Goal: Navigation & Orientation: Find specific page/section

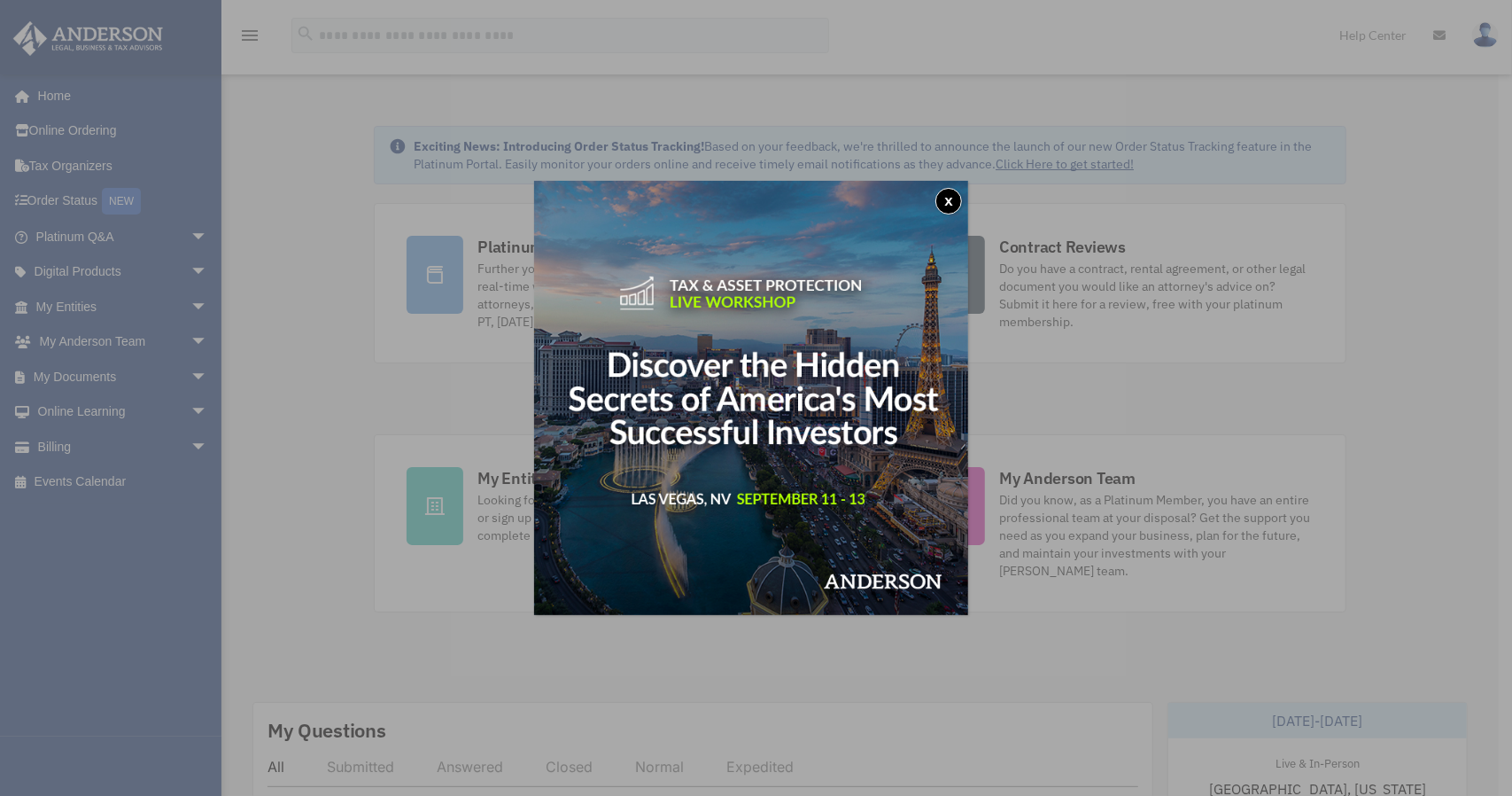
click at [954, 201] on button "x" at bounding box center [949, 201] width 26 height 26
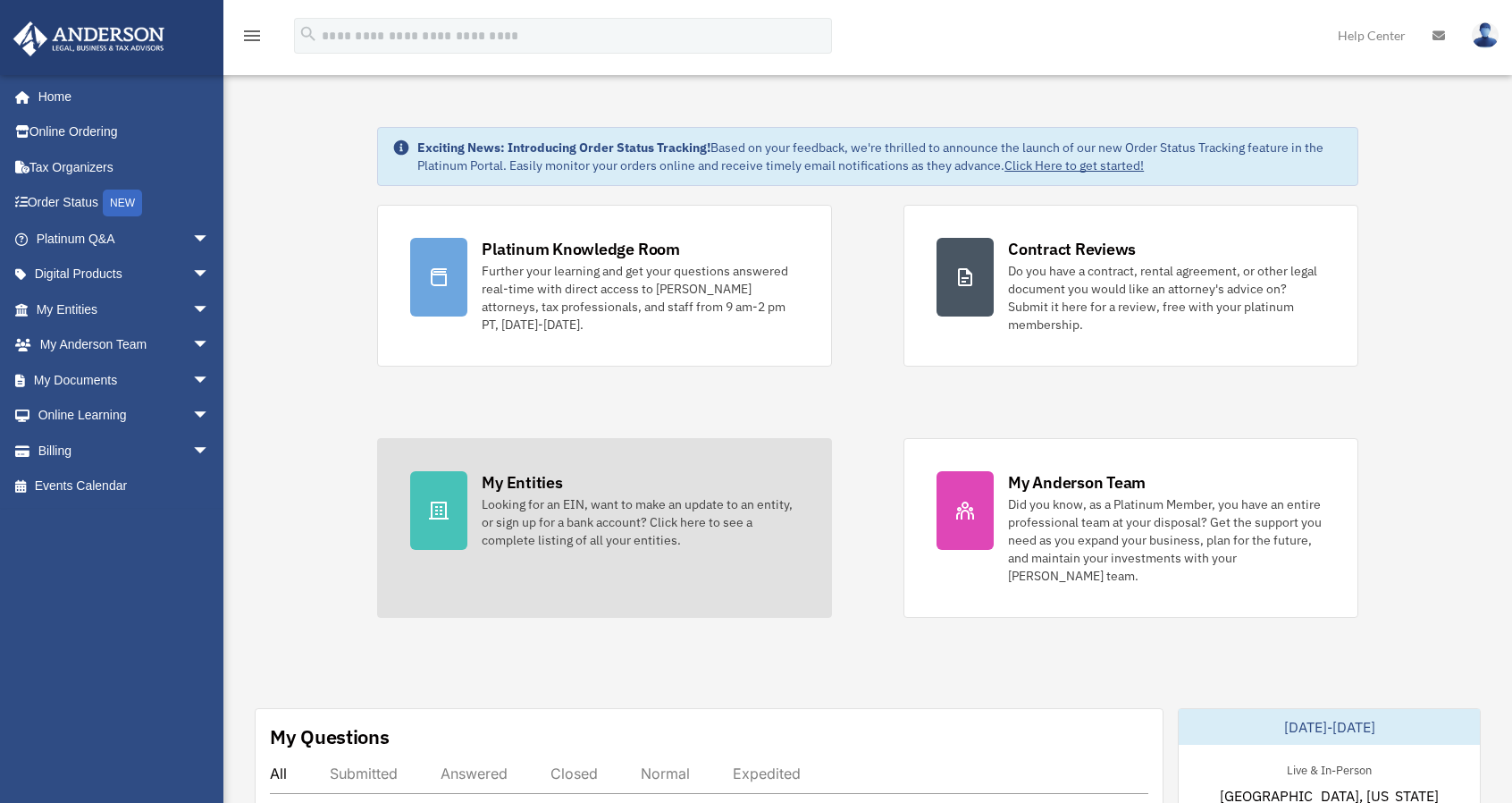
click at [604, 508] on div "Looking for an EIN, want to make an update to an entity, or sign up for a bank …" at bounding box center [640, 522] width 317 height 54
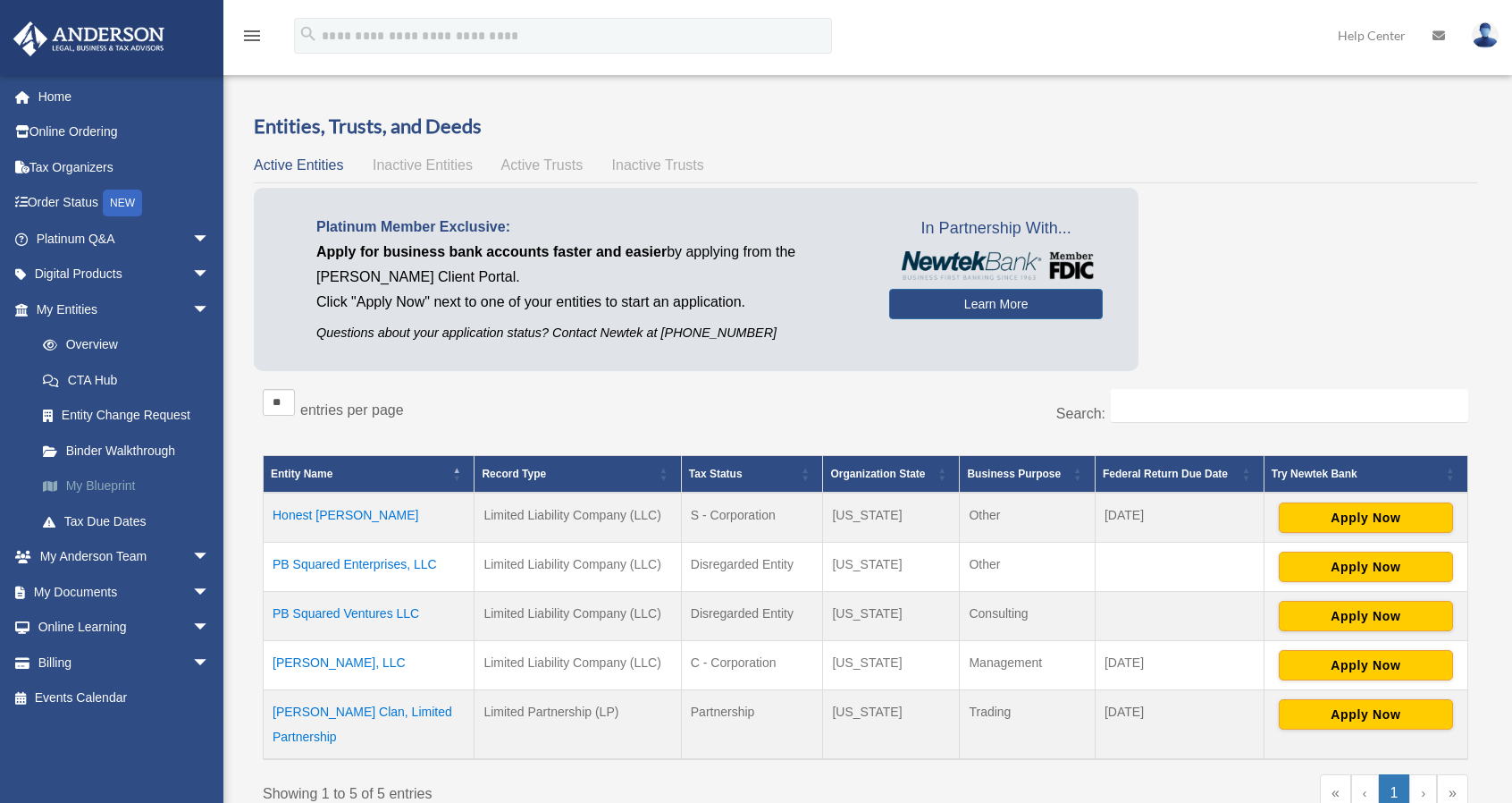
click at [101, 483] on link "My Blueprint" at bounding box center [131, 486] width 212 height 36
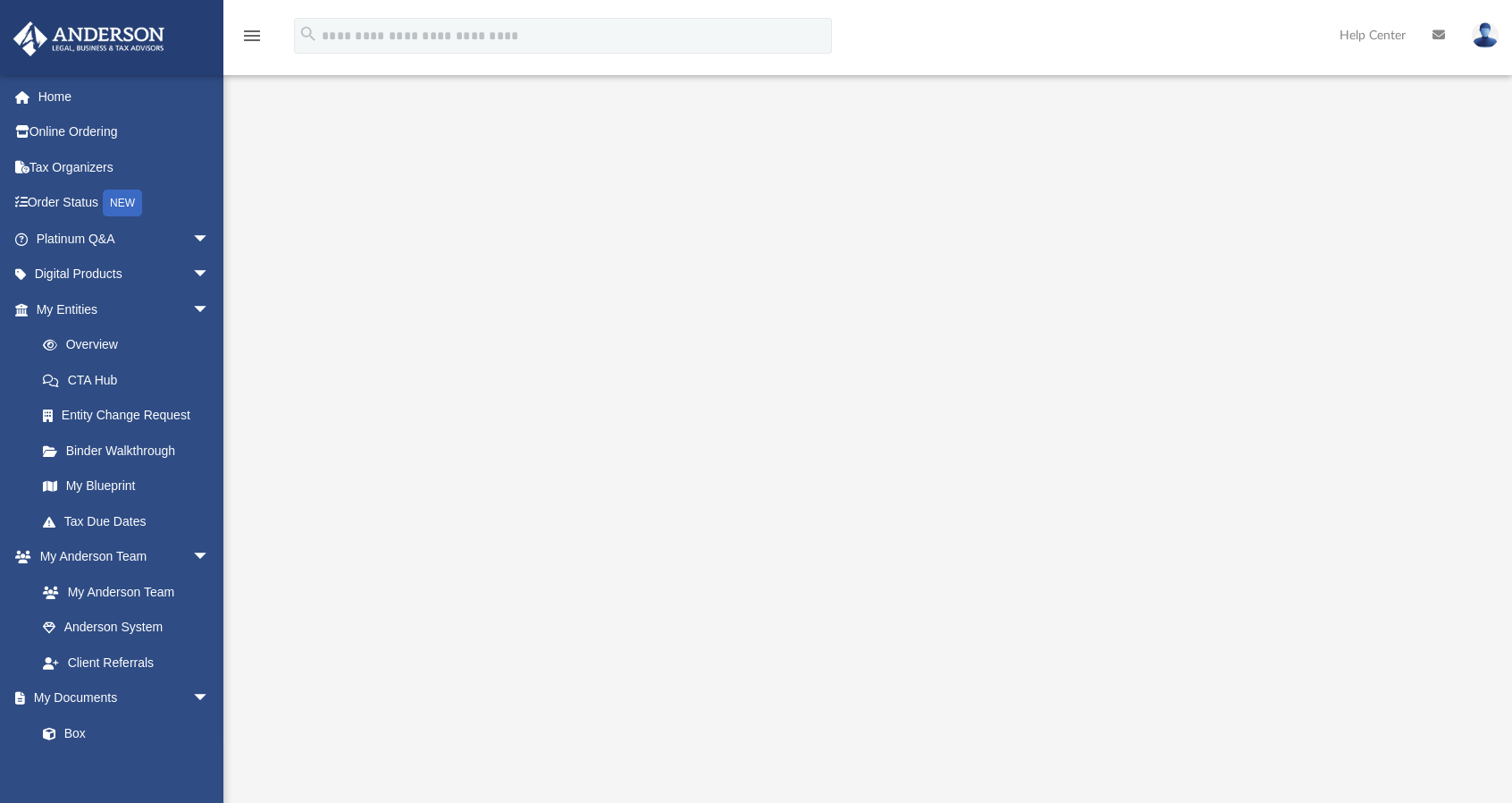
drag, startPoint x: 1504, startPoint y: 307, endPoint x: 1502, endPoint y: 348, distance: 41.0
click at [1502, 348] on div at bounding box center [868, 474] width 1289 height 715
click at [91, 741] on link "Box" at bounding box center [131, 733] width 212 height 36
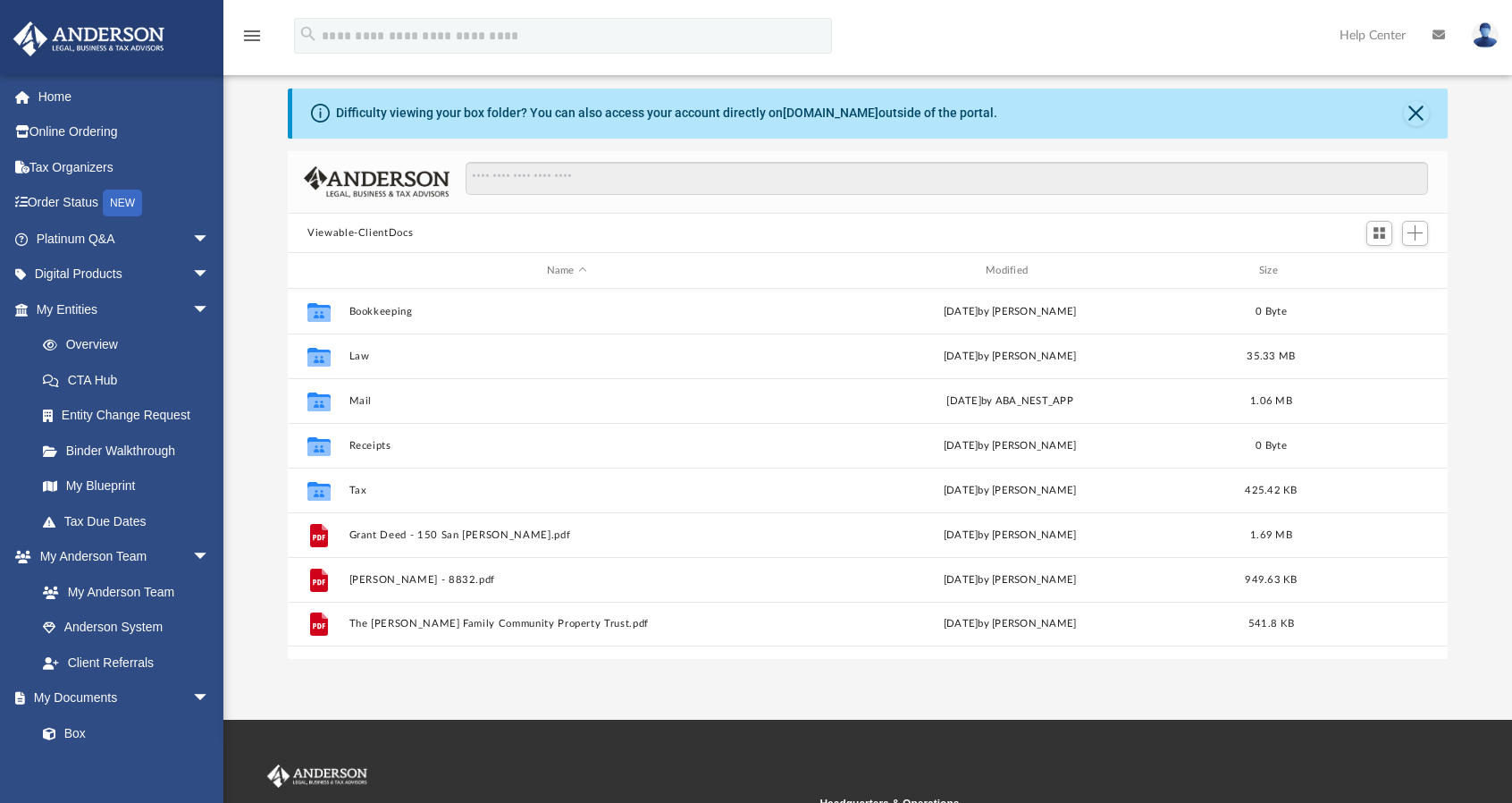
scroll to position [392, 1146]
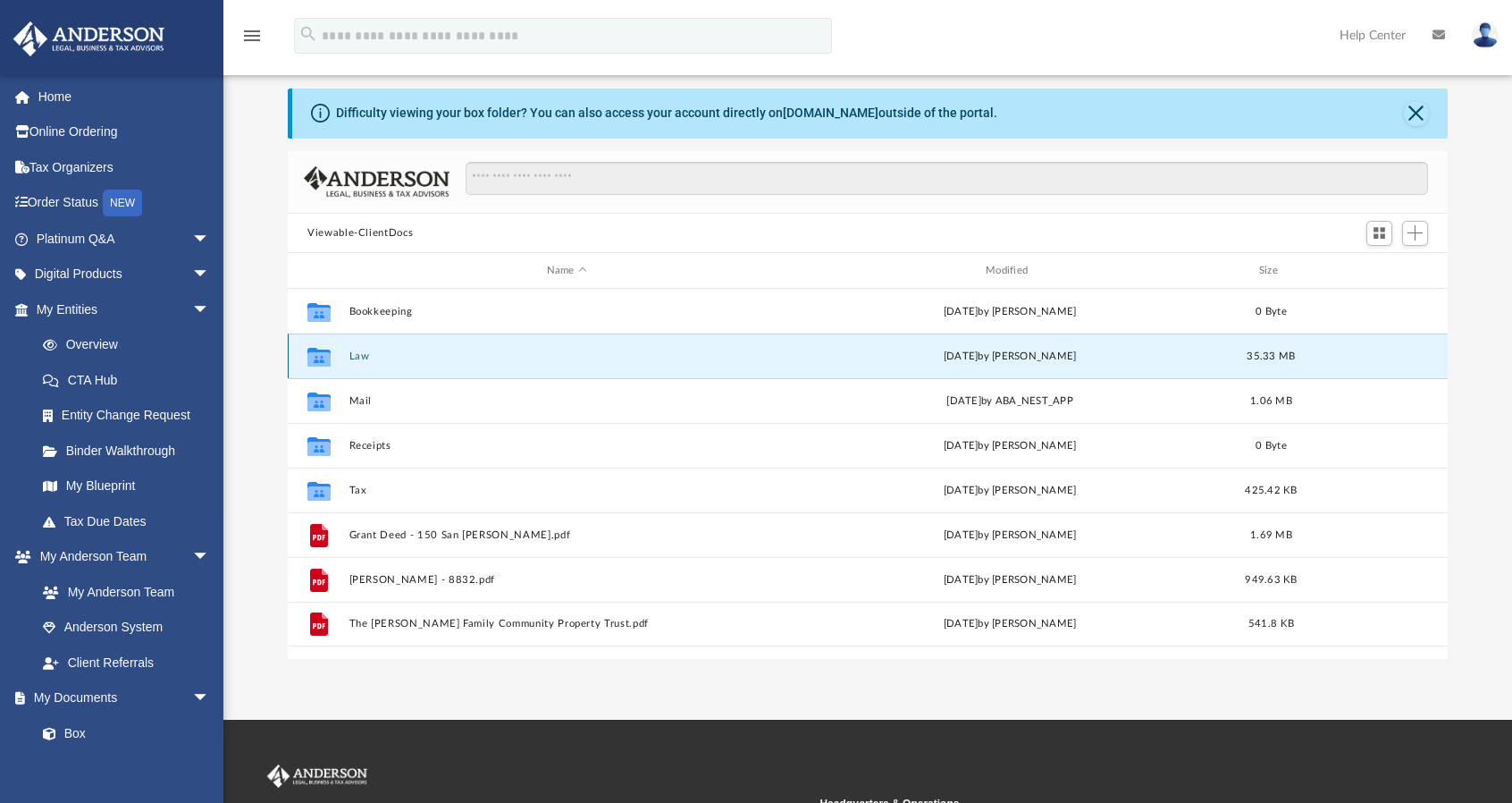
click at [508, 355] on button "Law" at bounding box center [567, 356] width 435 height 11
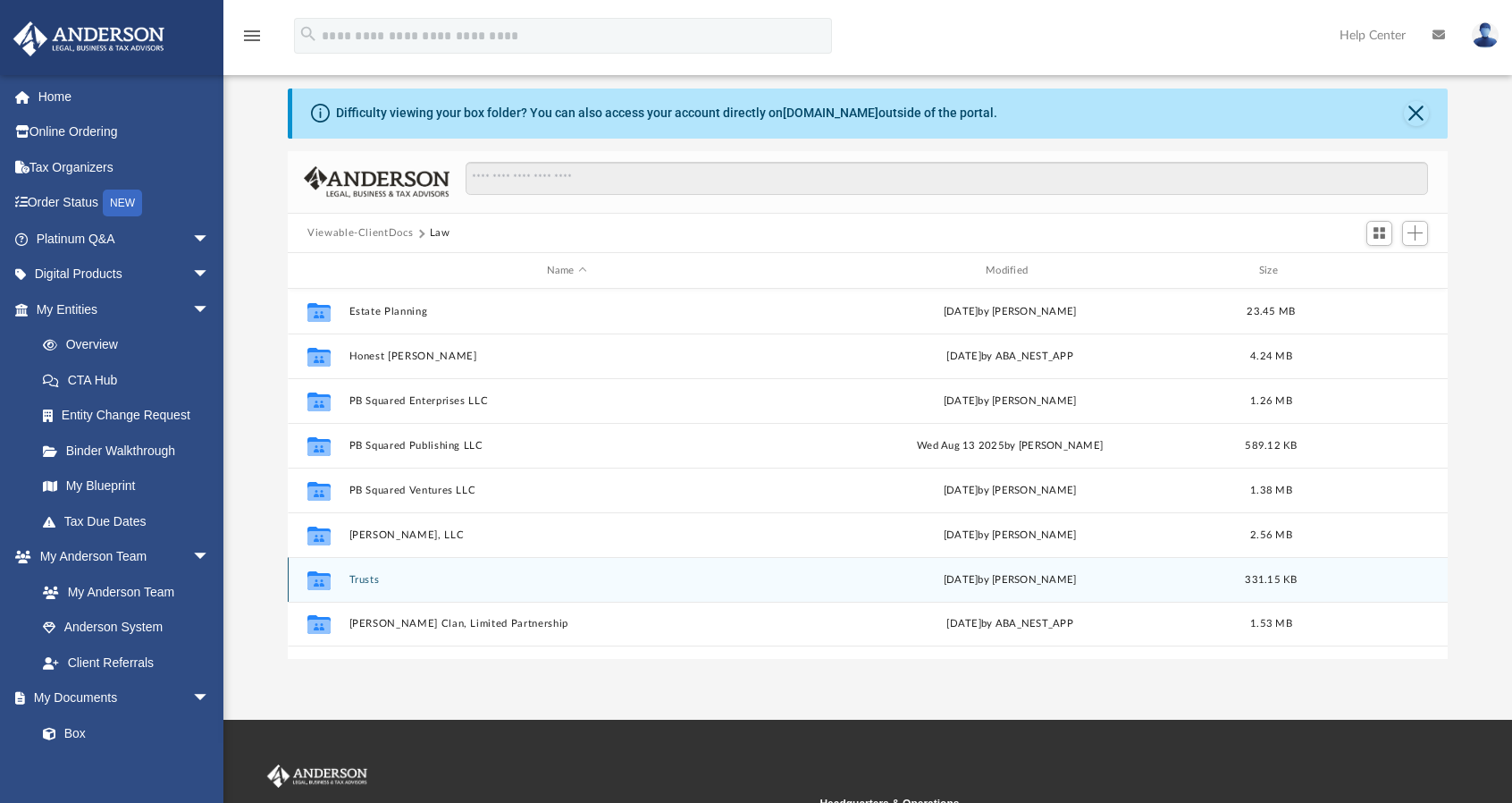
click at [409, 576] on button "Trusts" at bounding box center [567, 580] width 435 height 11
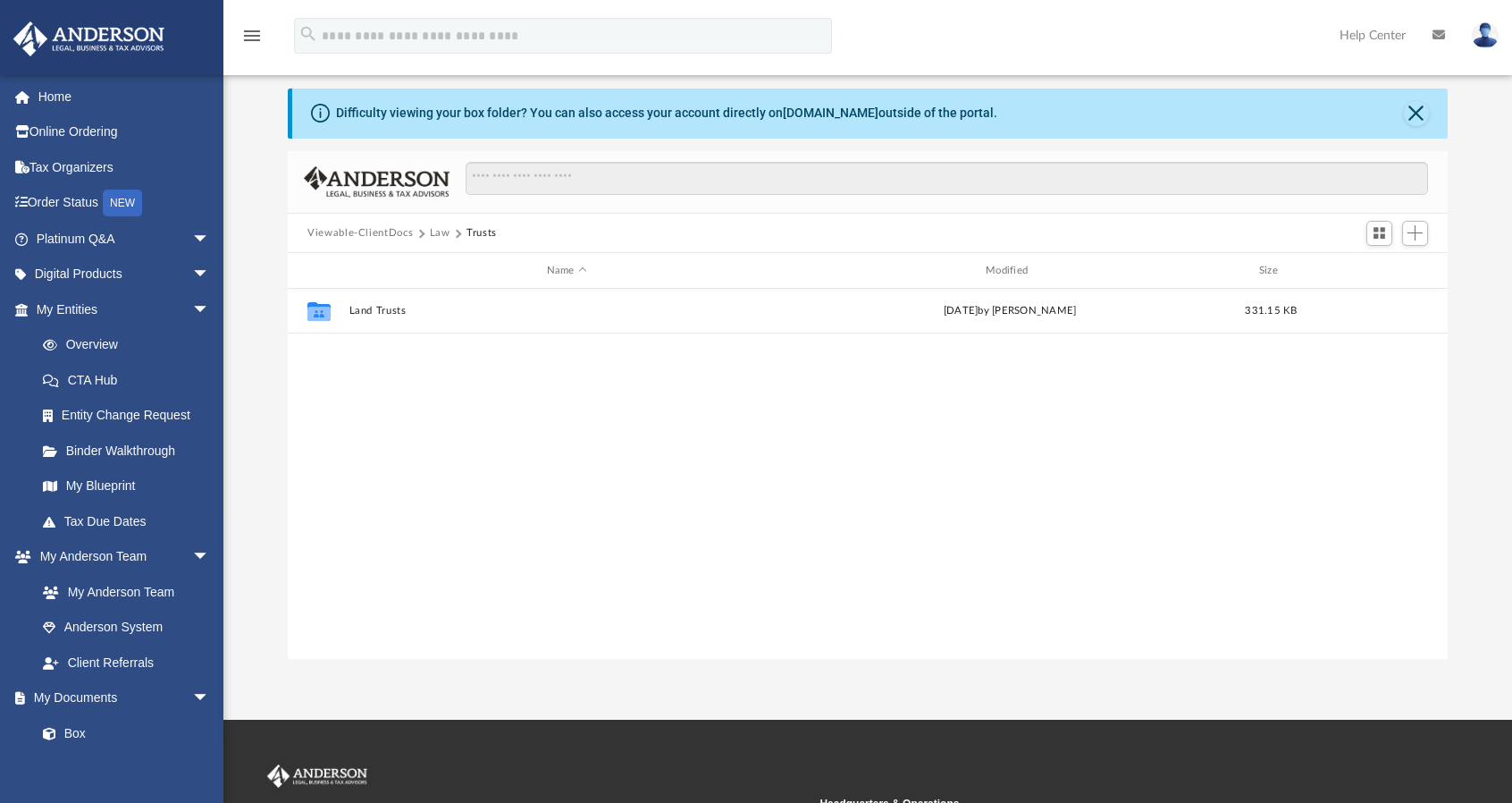
click at [441, 232] on button "Law" at bounding box center [440, 233] width 21 height 16
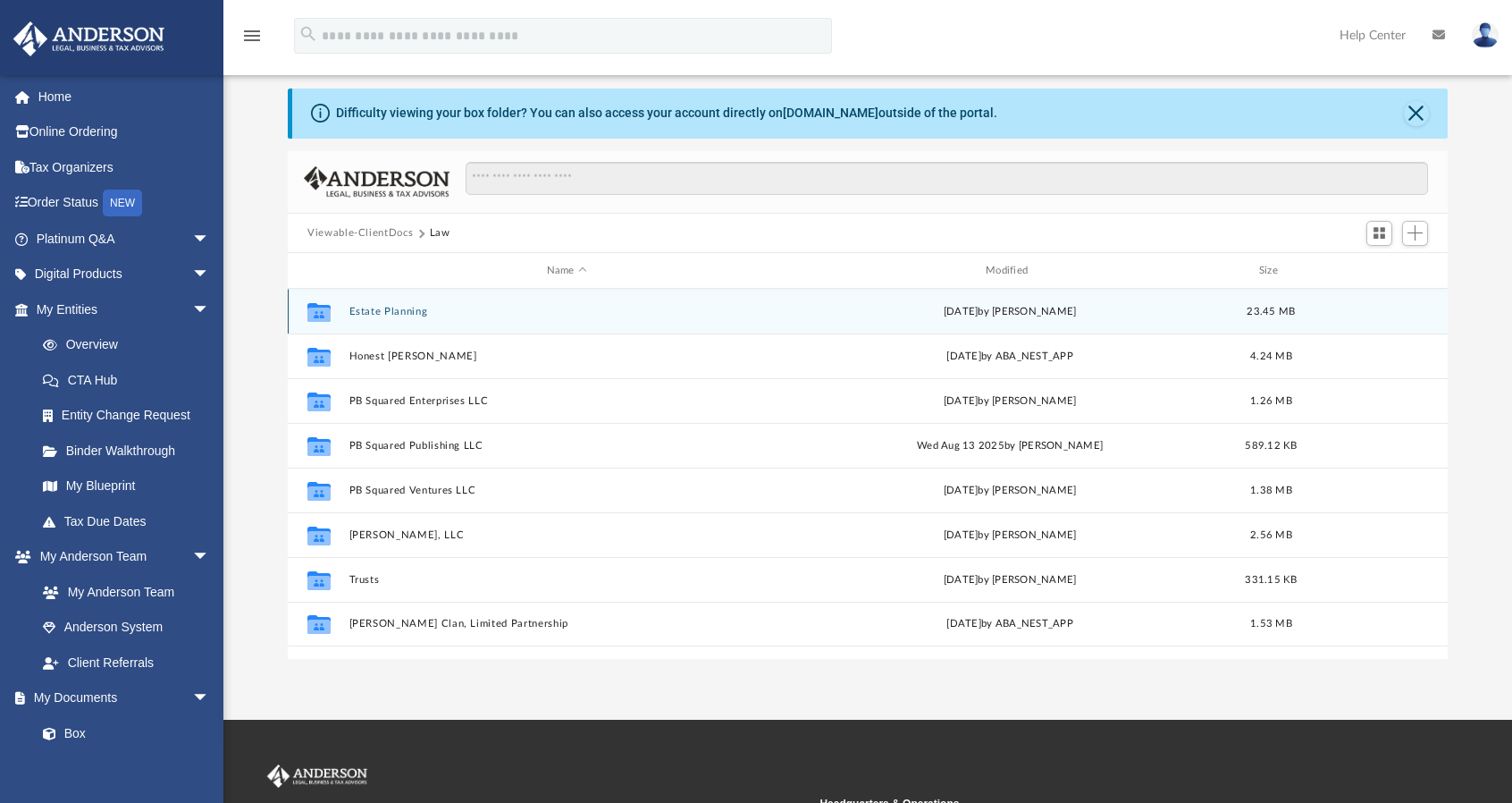
click at [391, 305] on button "Estate Planning" at bounding box center [567, 311] width 435 height 11
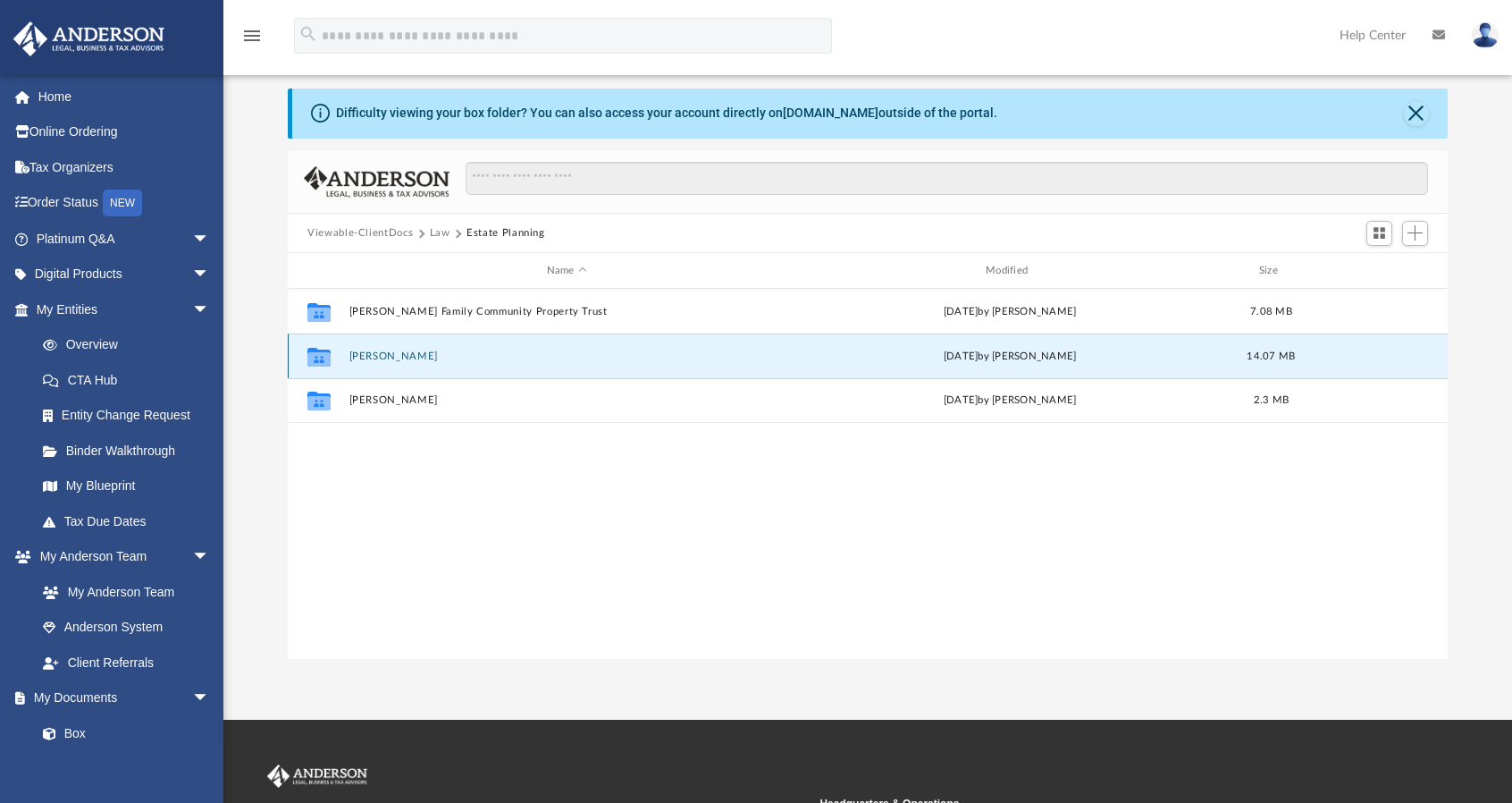
click at [364, 355] on button "Frank" at bounding box center [567, 356] width 435 height 11
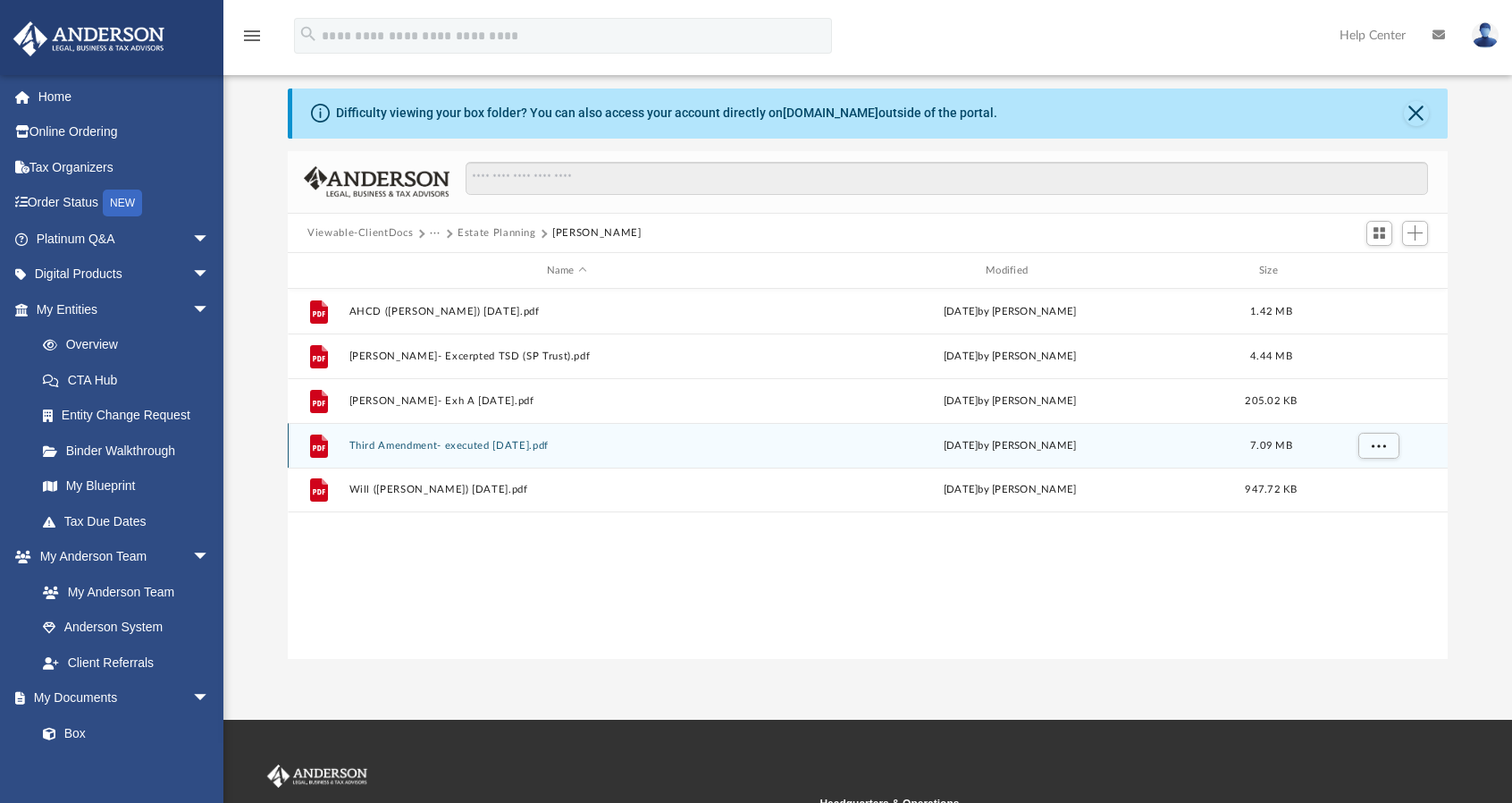
click at [357, 443] on button "Third Amendment- executed 1.10.14.pdf" at bounding box center [567, 446] width 435 height 11
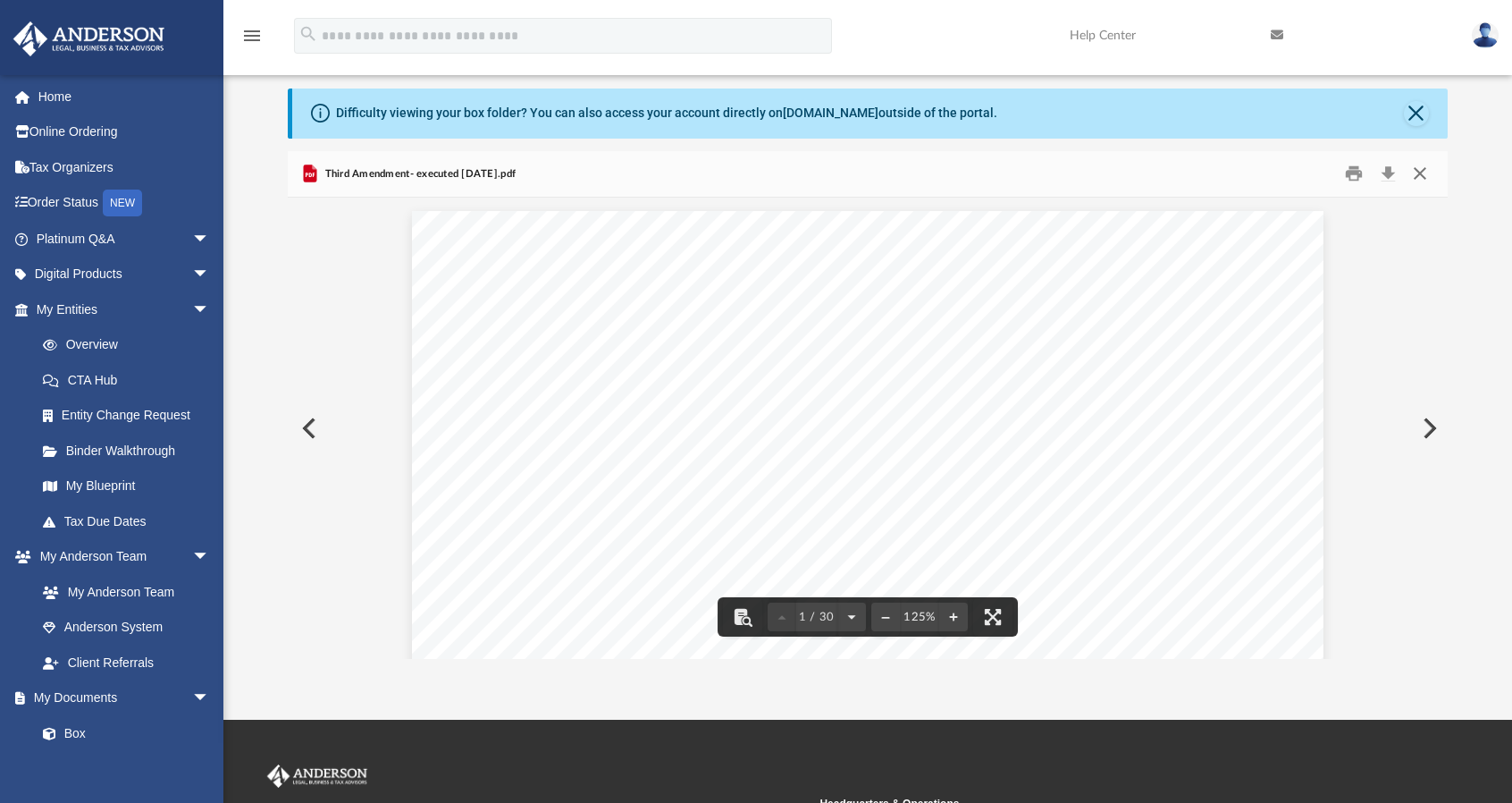
click at [1416, 172] on button "Close" at bounding box center [1420, 173] width 32 height 27
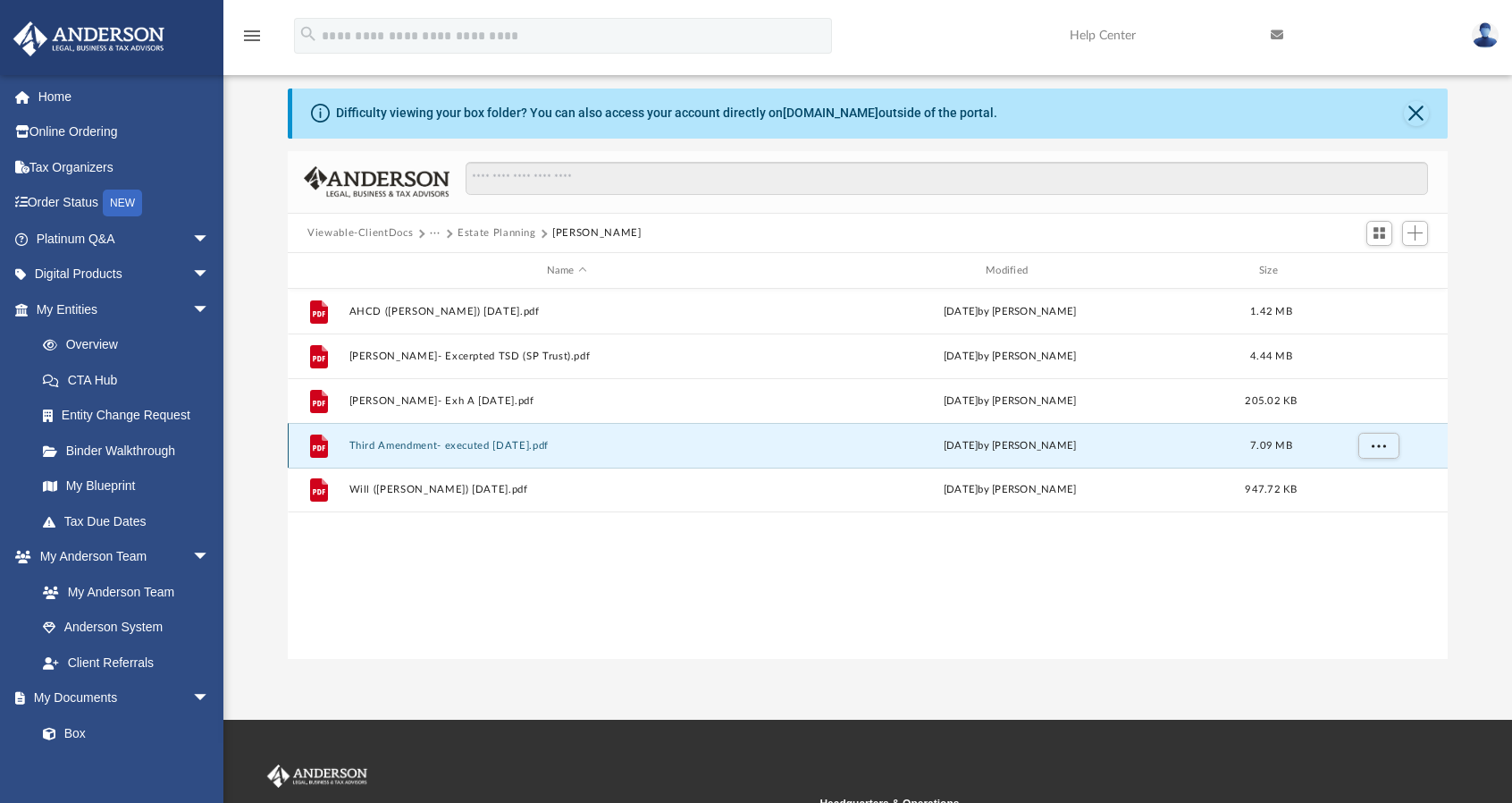
click at [407, 461] on div "File Third Amendment- executed 1.10.14.pdf Mon Jan 27 2025 by Frank Busch 7.09 …" at bounding box center [867, 445] width 1160 height 44
click at [100, 487] on link "My Blueprint" at bounding box center [131, 486] width 212 height 36
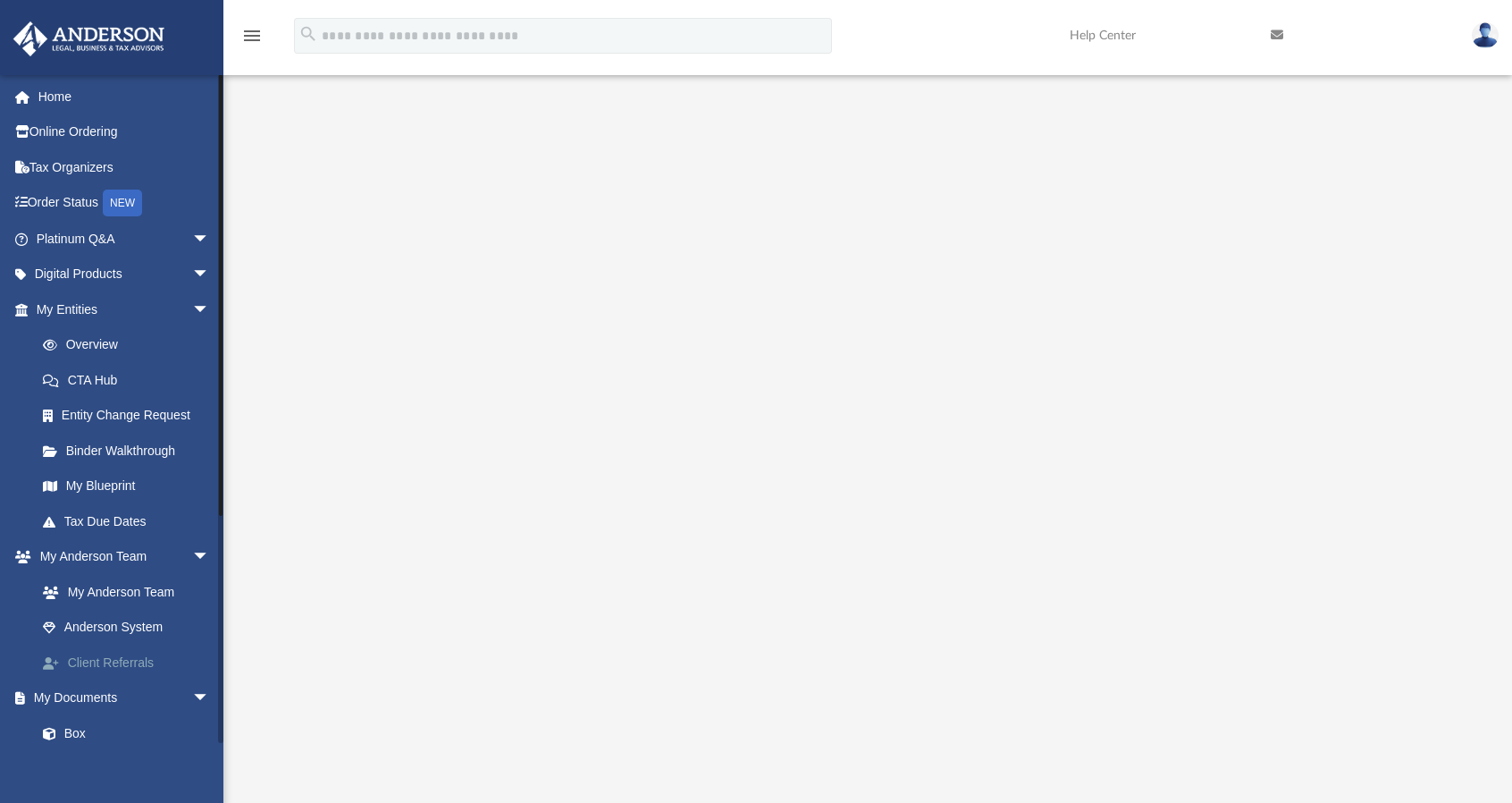
click at [55, 657] on span at bounding box center [60, 663] width 15 height 12
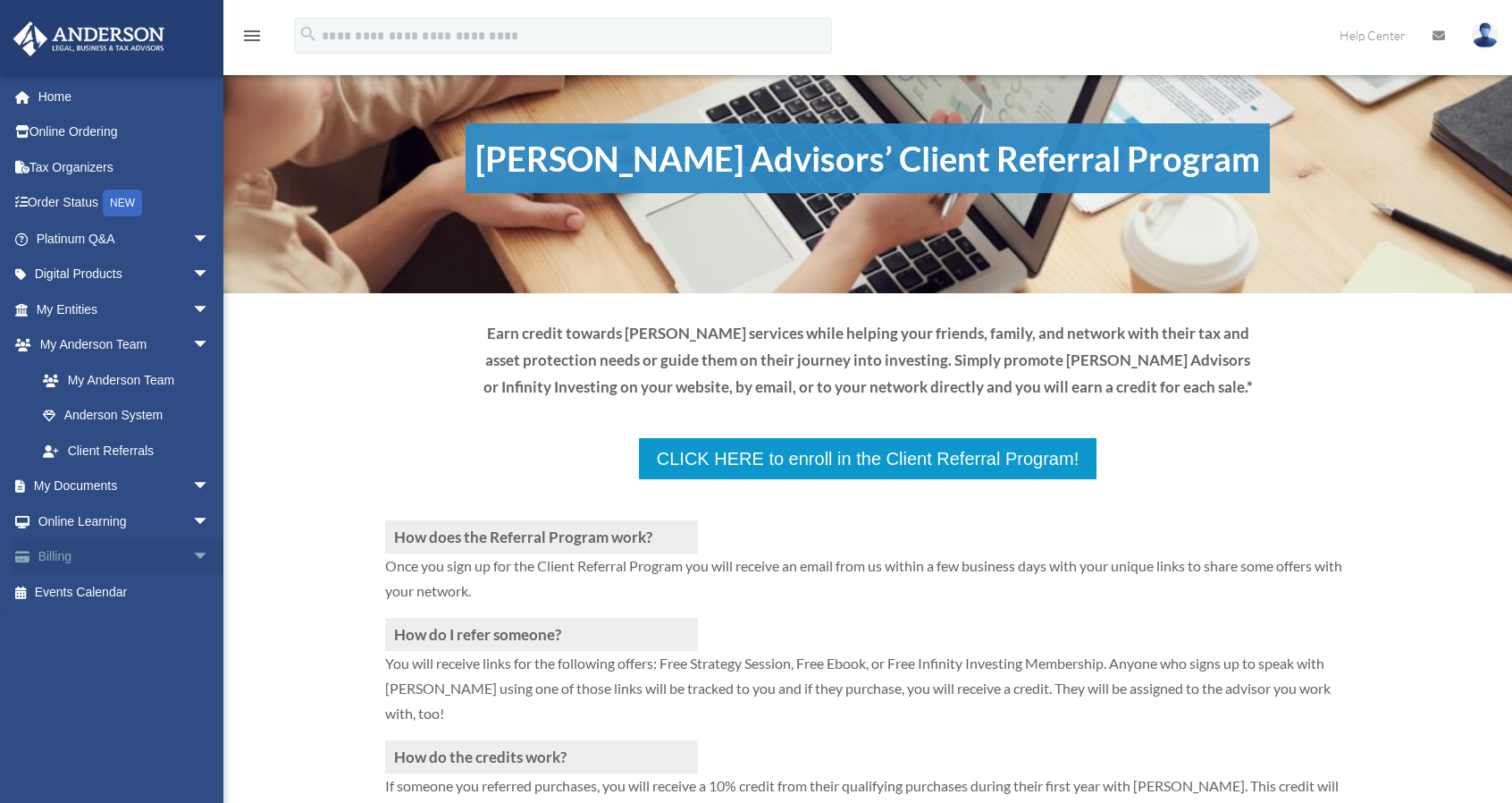
click at [56, 555] on link "Billing arrow_drop_down" at bounding box center [124, 557] width 224 height 36
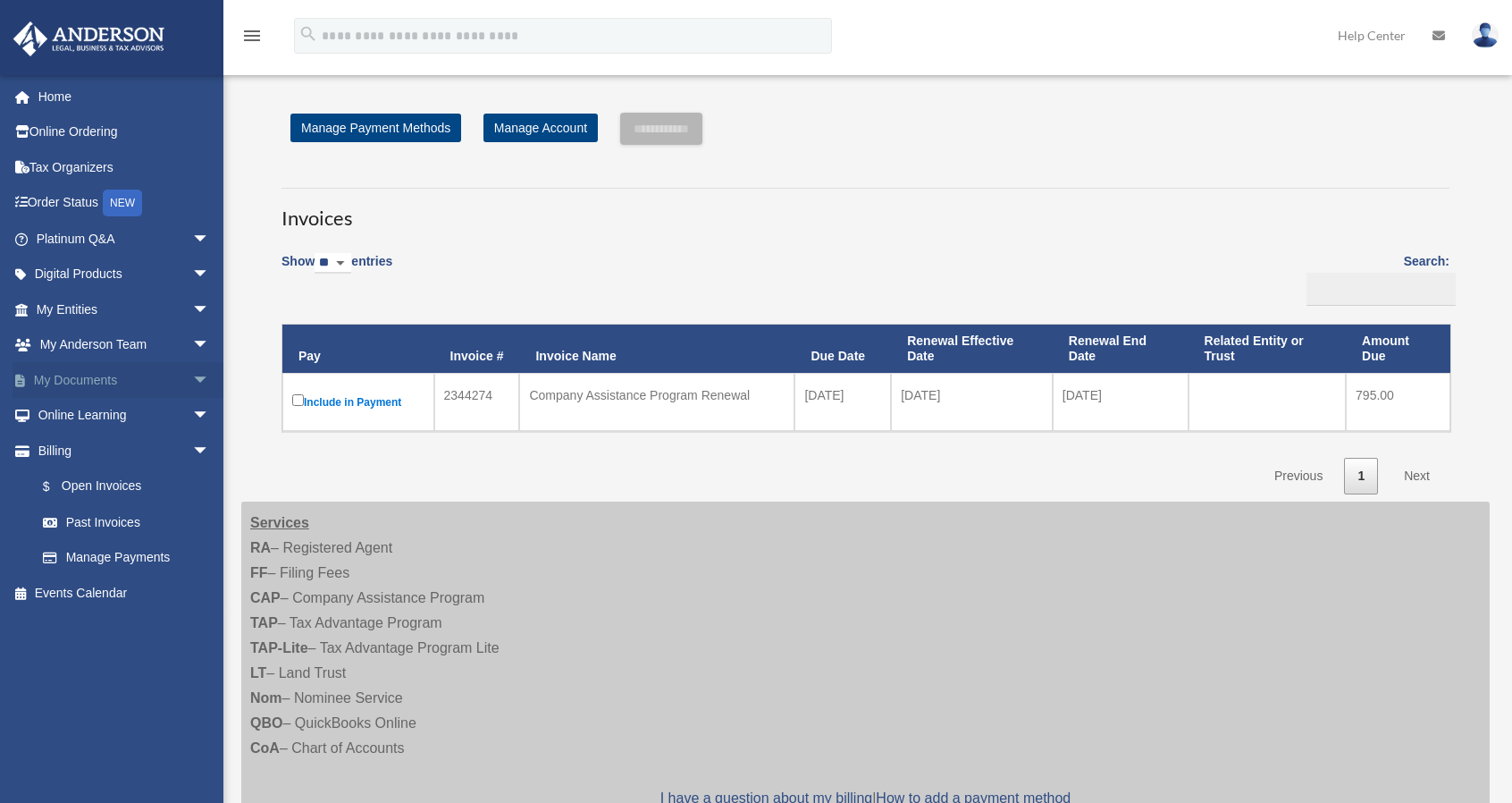
click at [121, 374] on link "My Documents arrow_drop_down" at bounding box center [124, 380] width 224 height 36
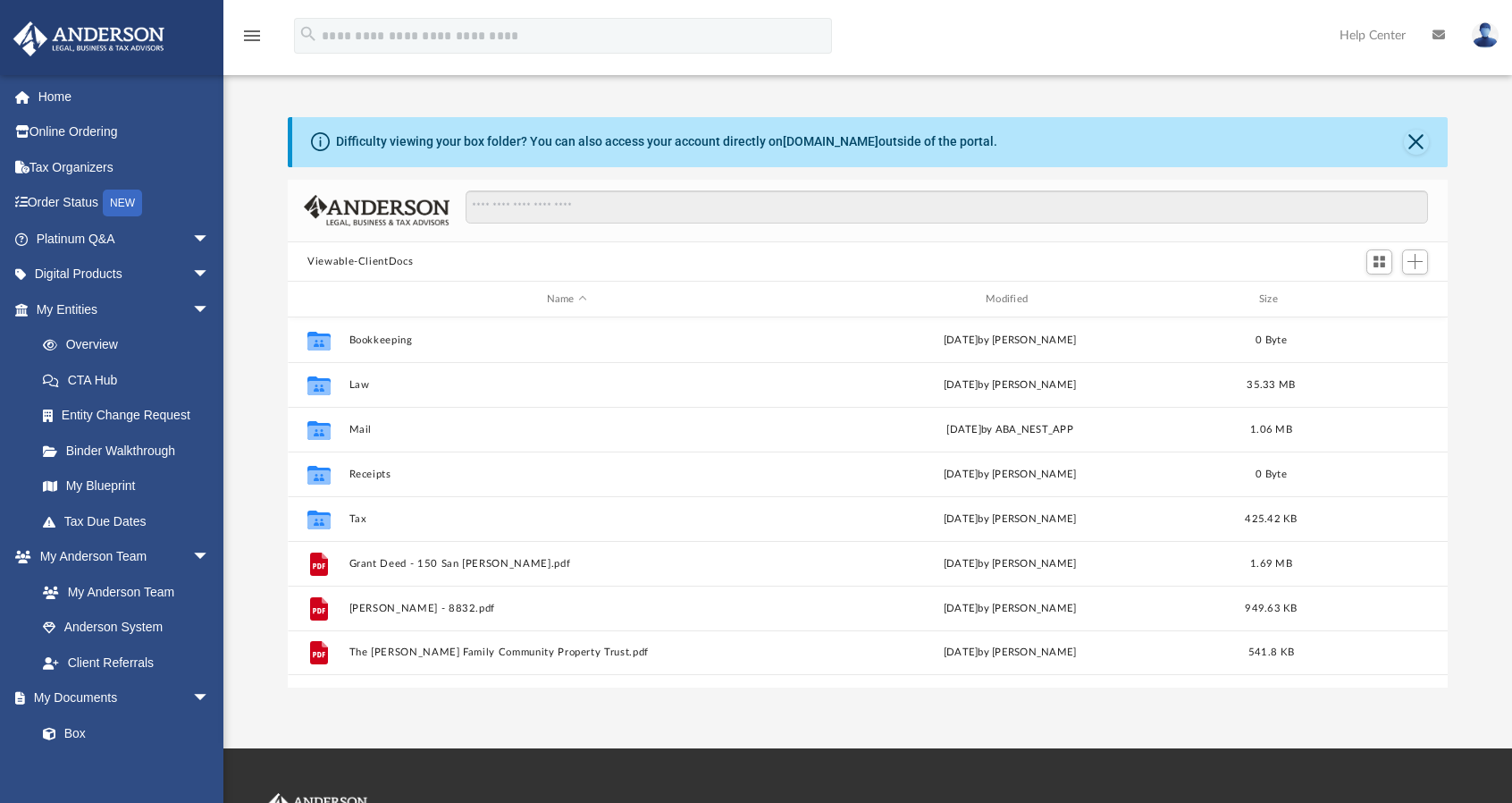
scroll to position [392, 1146]
click at [120, 479] on link "My Blueprint" at bounding box center [131, 486] width 212 height 36
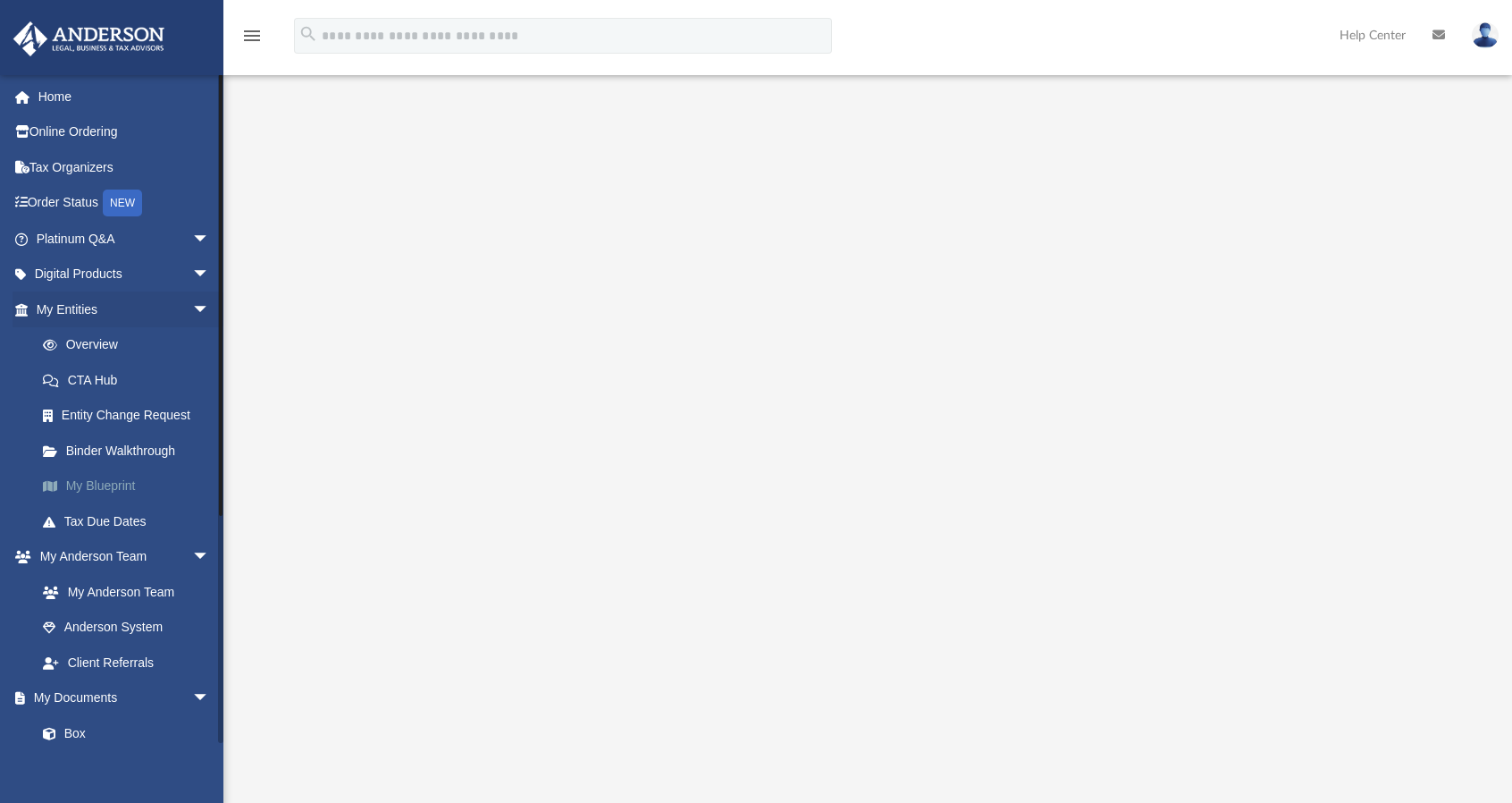
click at [25, 468] on link "My Blueprint" at bounding box center [131, 486] width 212 height 36
click at [1402, 432] on div at bounding box center [867, 474] width 1160 height 715
click at [1452, 522] on div at bounding box center [868, 474] width 1289 height 715
click at [102, 312] on link "My Entities arrow_drop_down" at bounding box center [124, 309] width 224 height 36
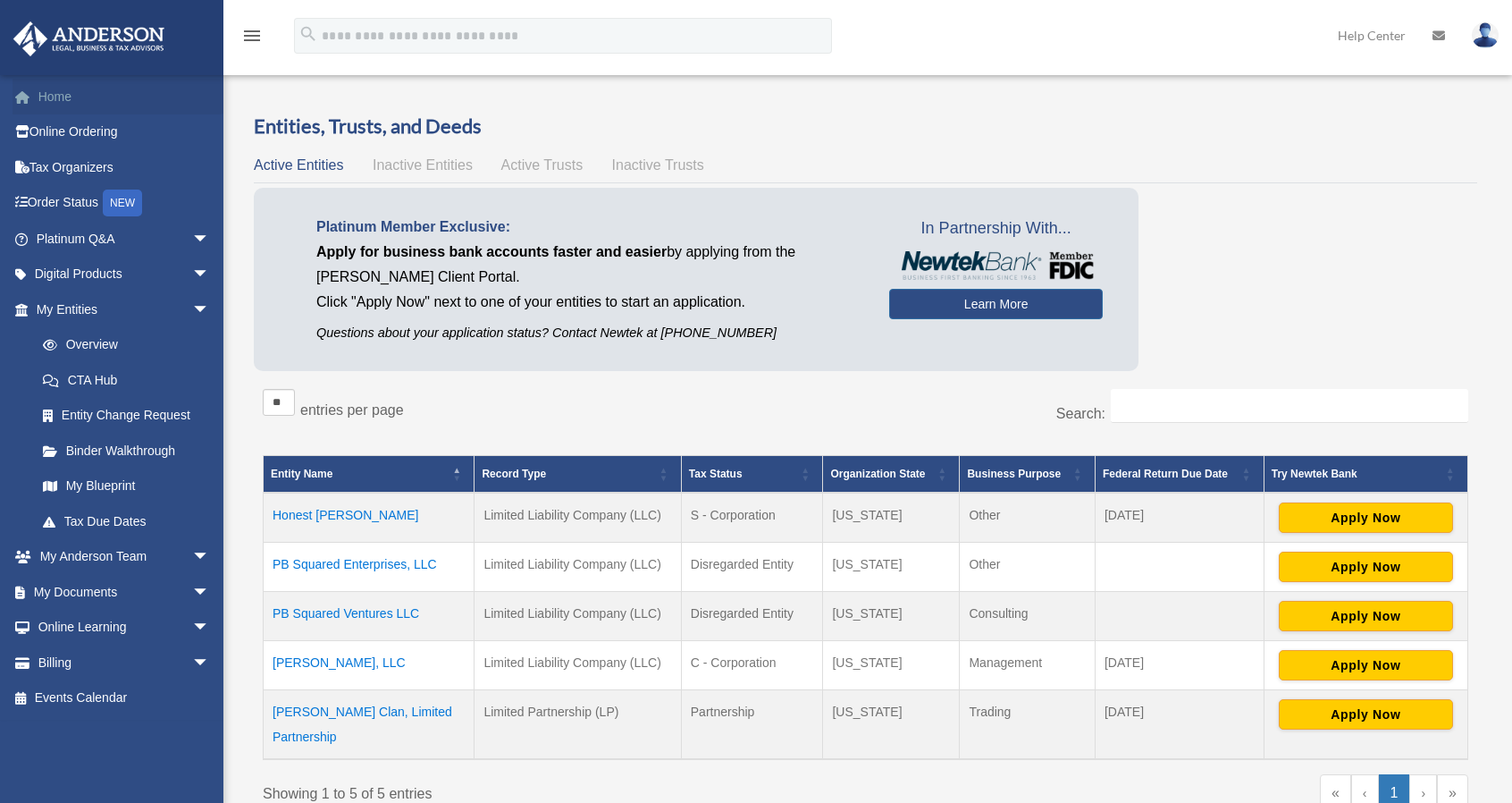
click at [186, 90] on link "Home" at bounding box center [124, 96] width 224 height 36
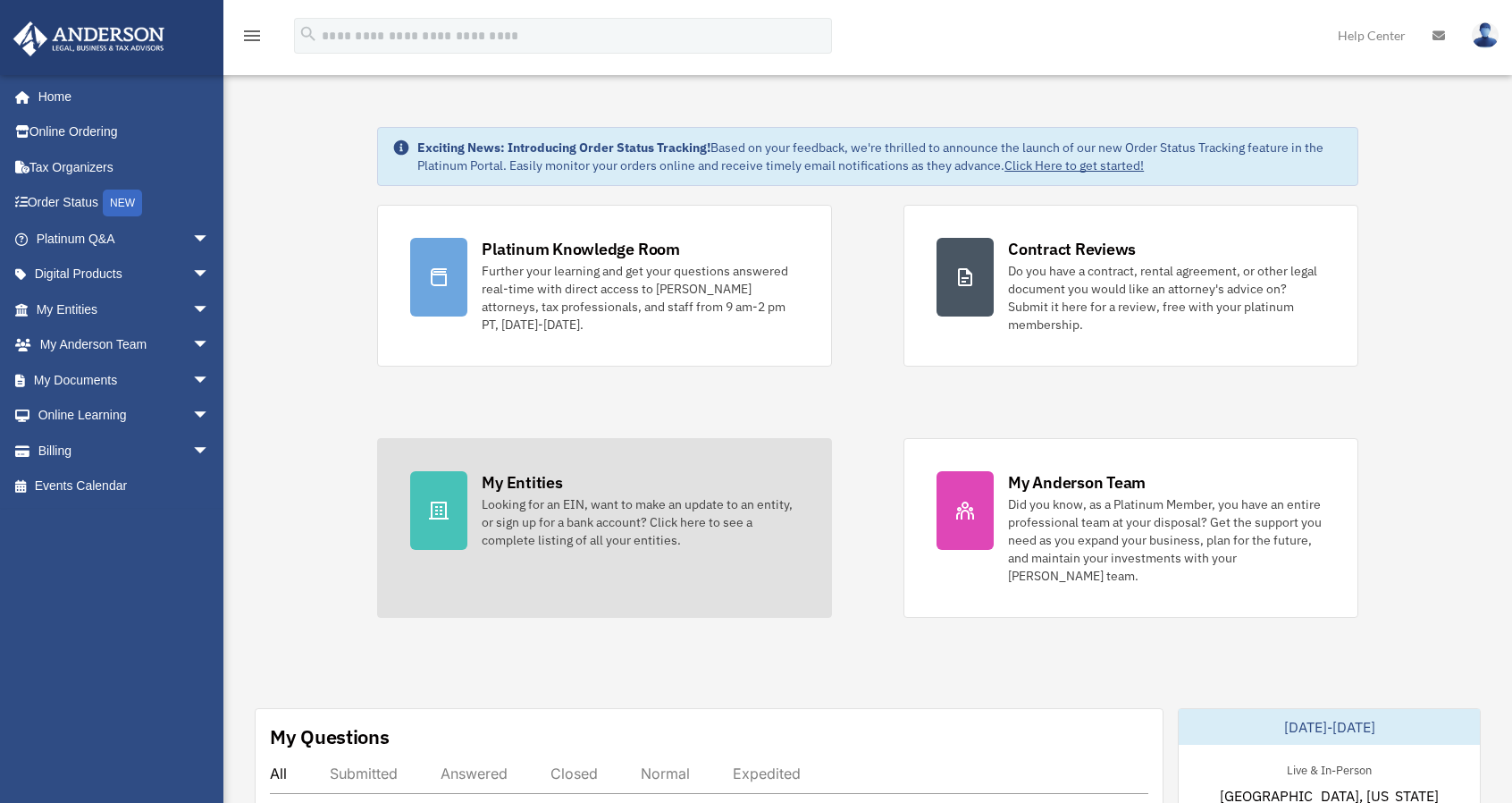
click at [534, 491] on div "My Entities" at bounding box center [521, 483] width 80 height 23
click at [529, 485] on div "My Entities" at bounding box center [521, 483] width 80 height 23
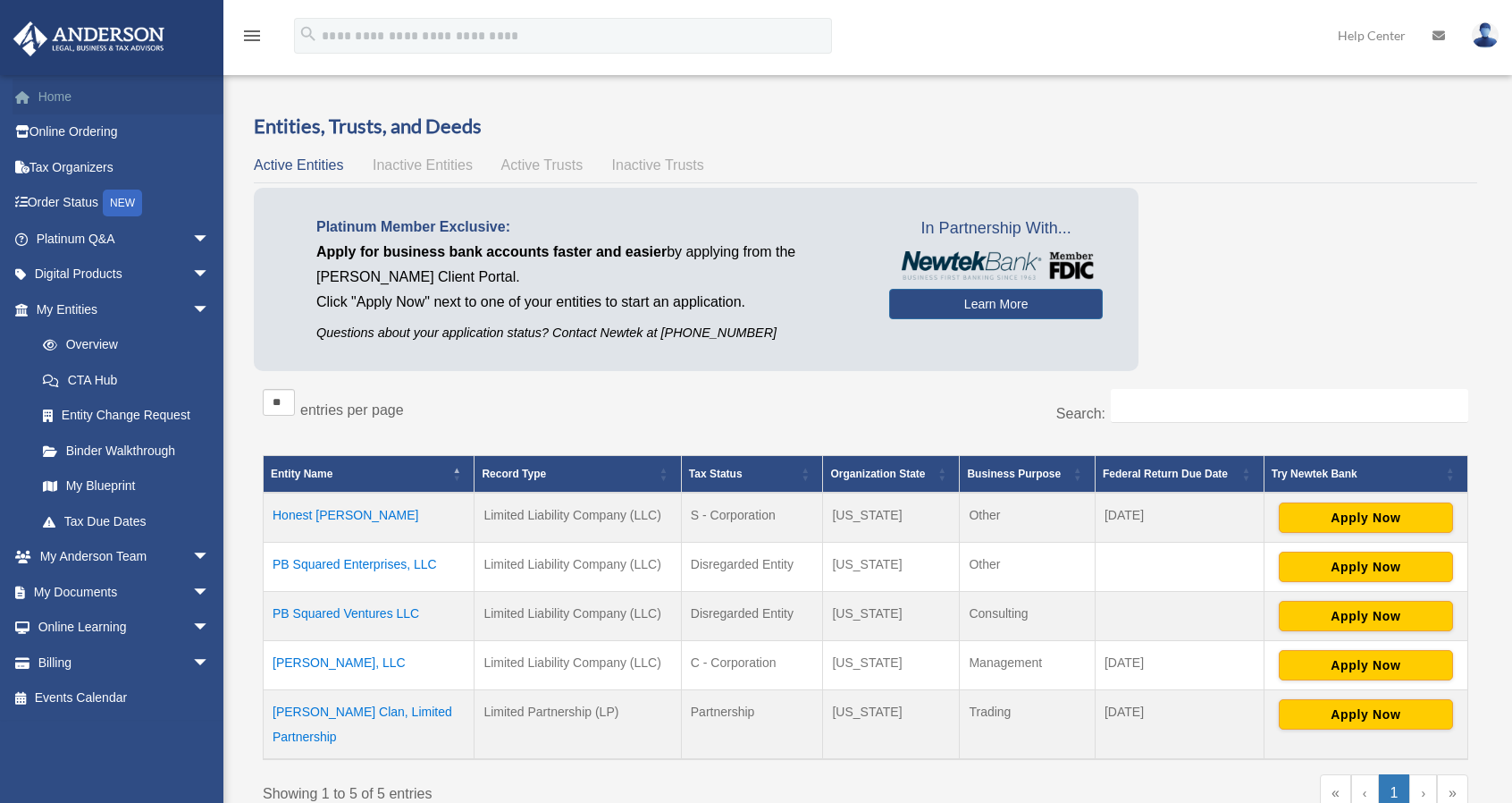
click at [104, 90] on link "Home" at bounding box center [124, 96] width 224 height 36
